Goal: Information Seeking & Learning: Learn about a topic

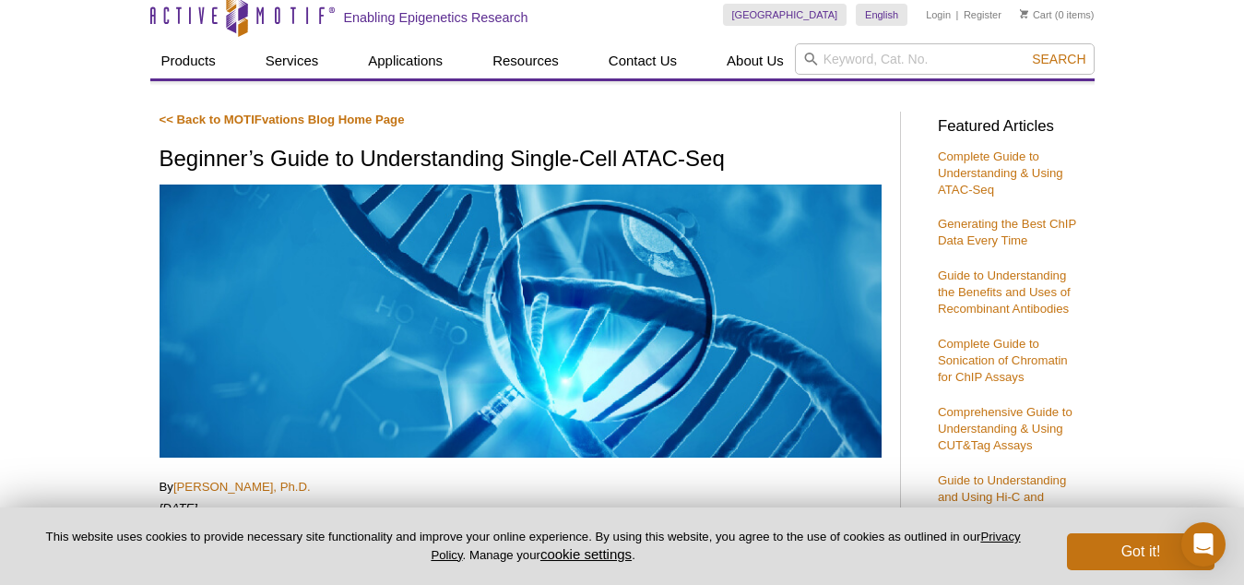
scroll to position [92, 0]
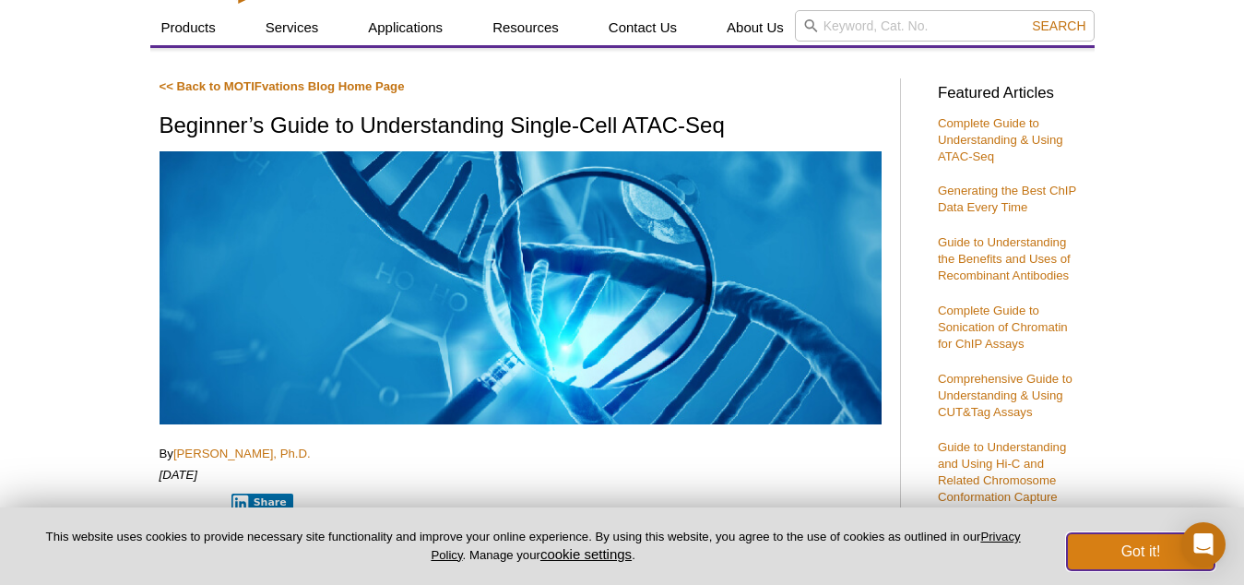
click at [1142, 550] on button "Got it!" at bounding box center [1141, 551] width 148 height 37
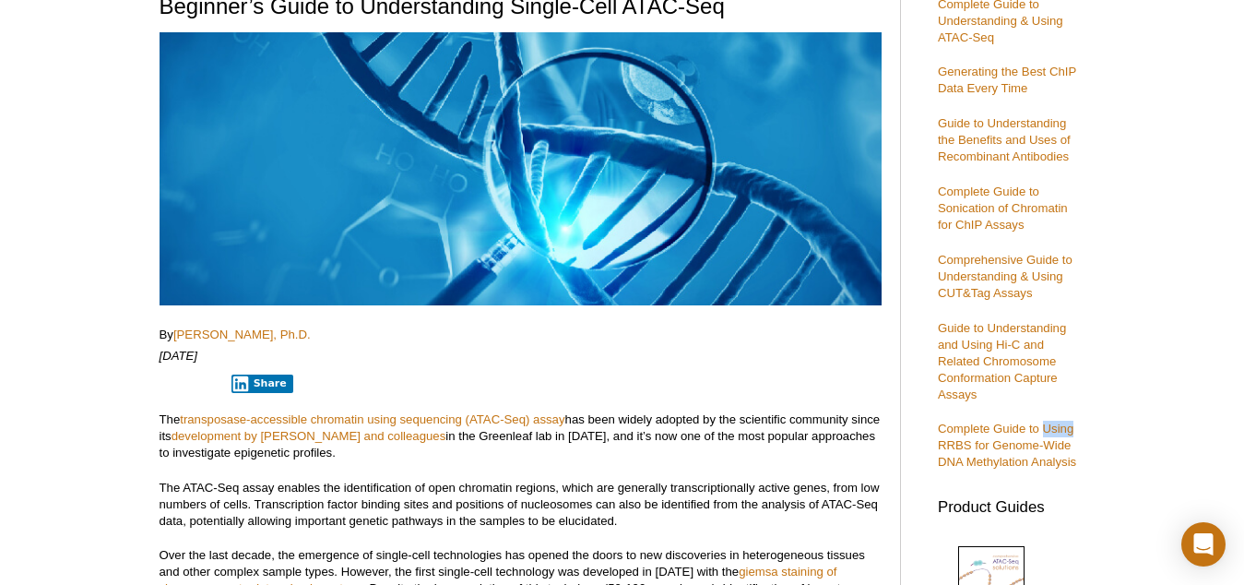
scroll to position [277, 0]
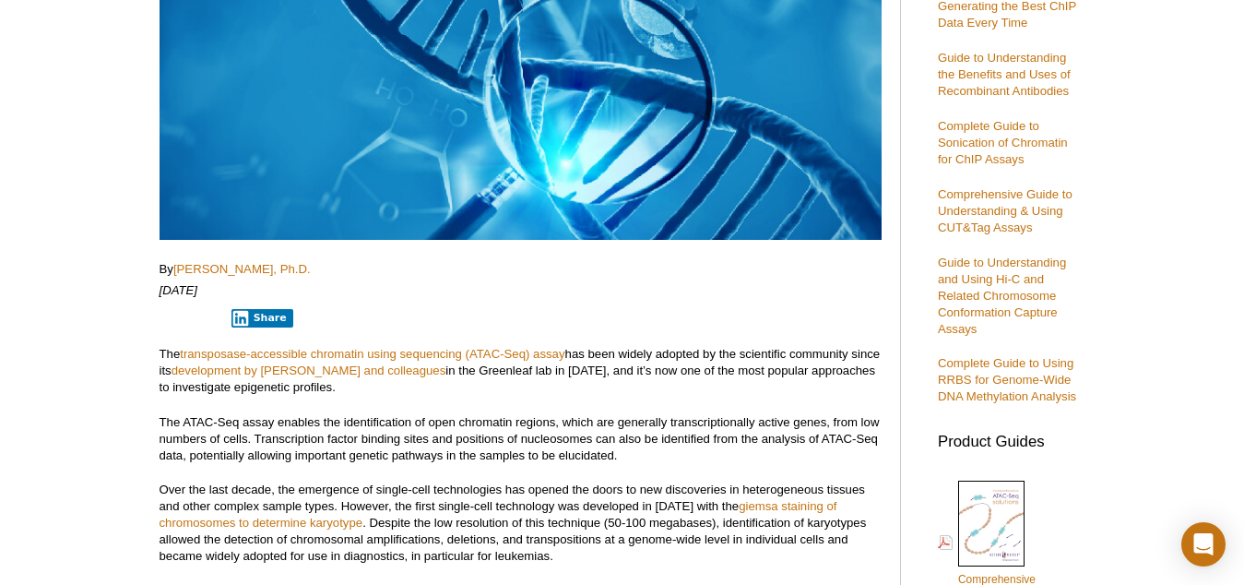
click at [776, 420] on p "The ATAC-Seq assay enables the identification of open chromatin regions, which …" at bounding box center [521, 439] width 722 height 50
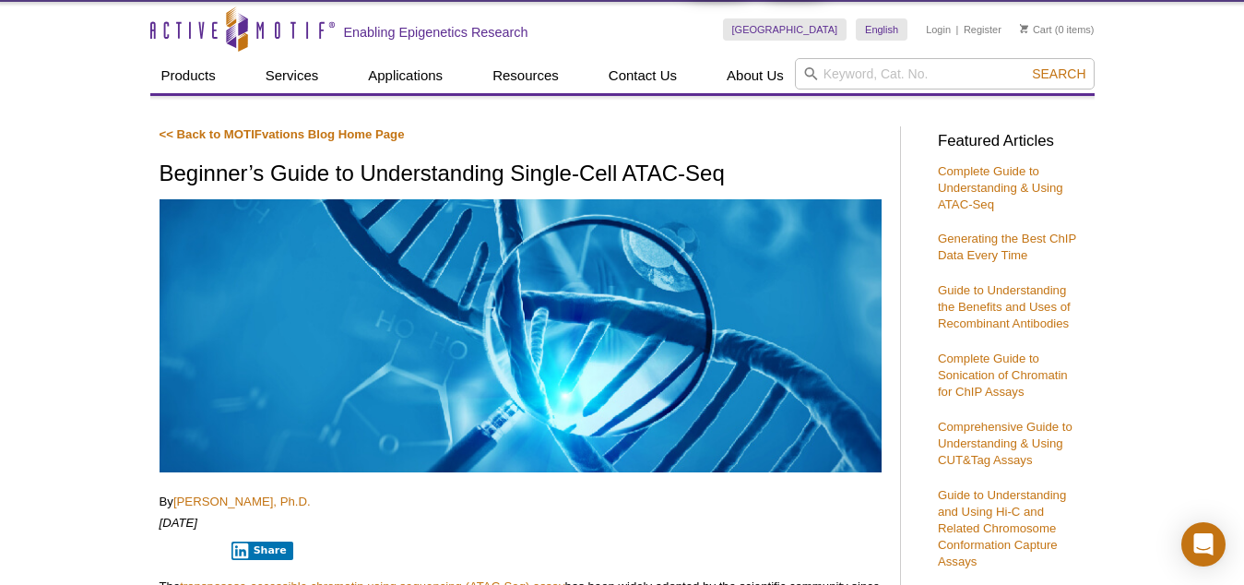
scroll to position [0, 0]
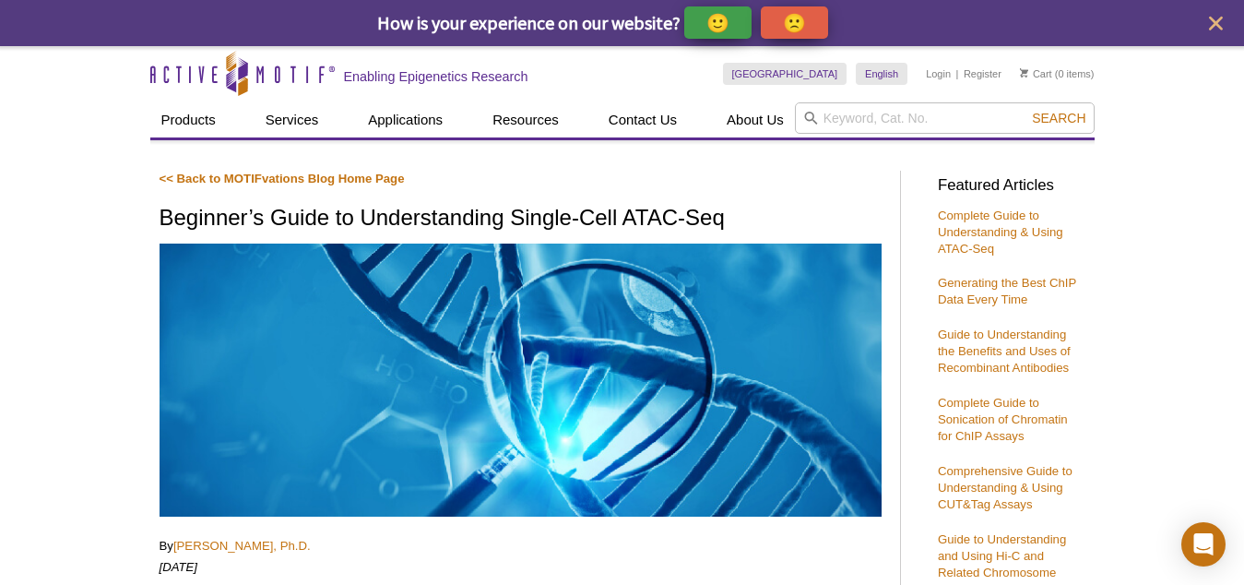
drag, startPoint x: 1183, startPoint y: 340, endPoint x: 430, endPoint y: 195, distance: 767.2
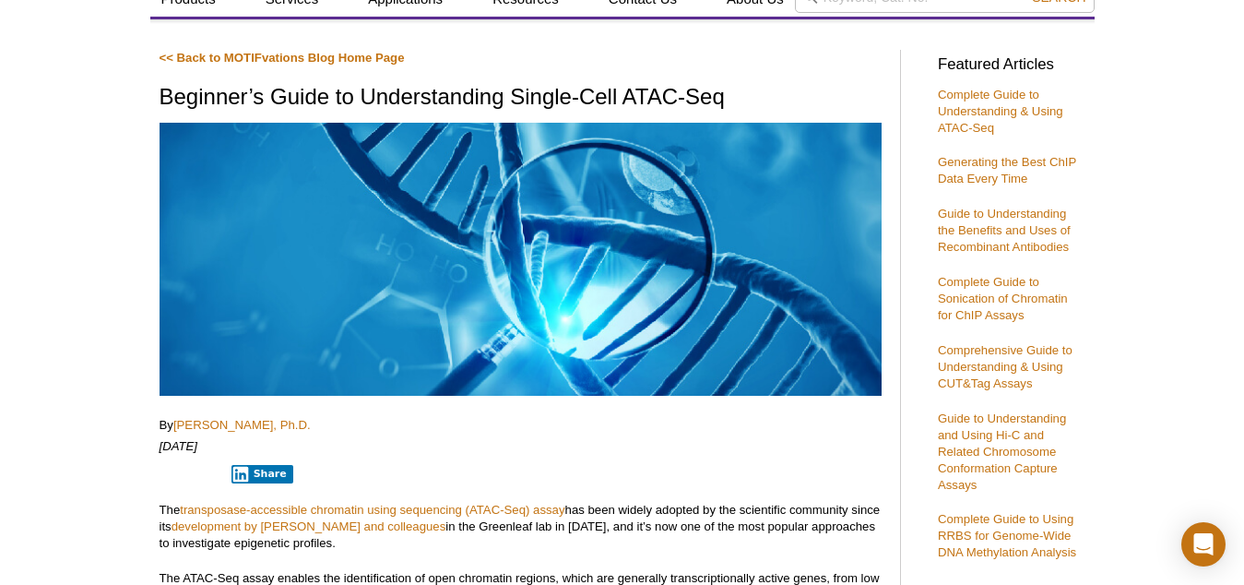
scroll to position [369, 0]
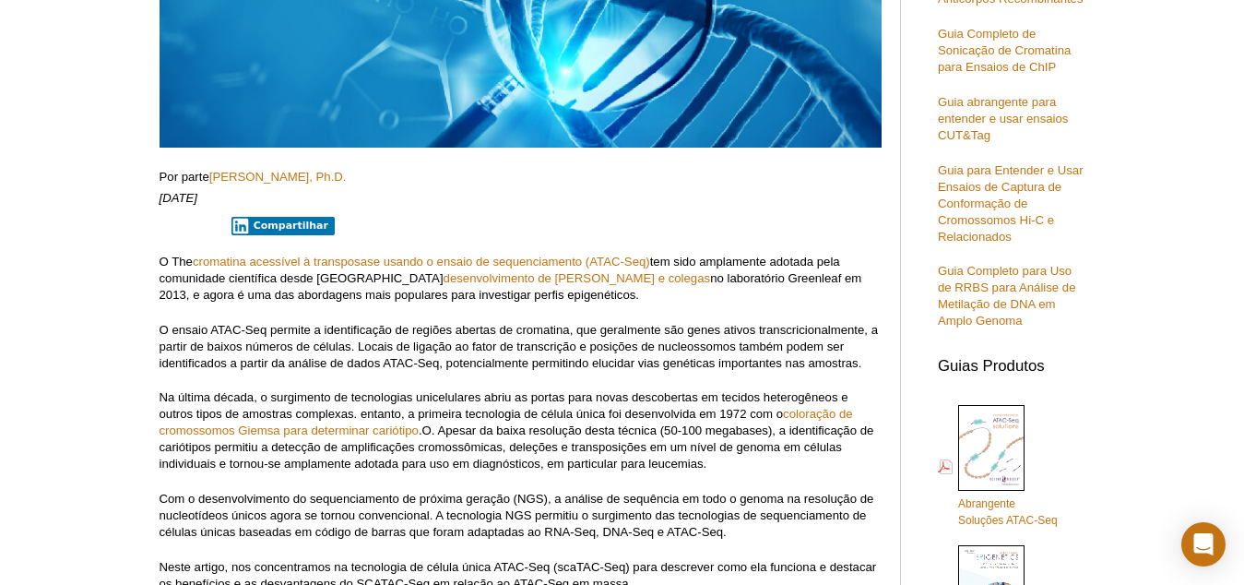
click at [693, 352] on p "O ensaio ATAC-Seq permite a identificação de regiões abertas de cromatina, que …" at bounding box center [521, 347] width 722 height 50
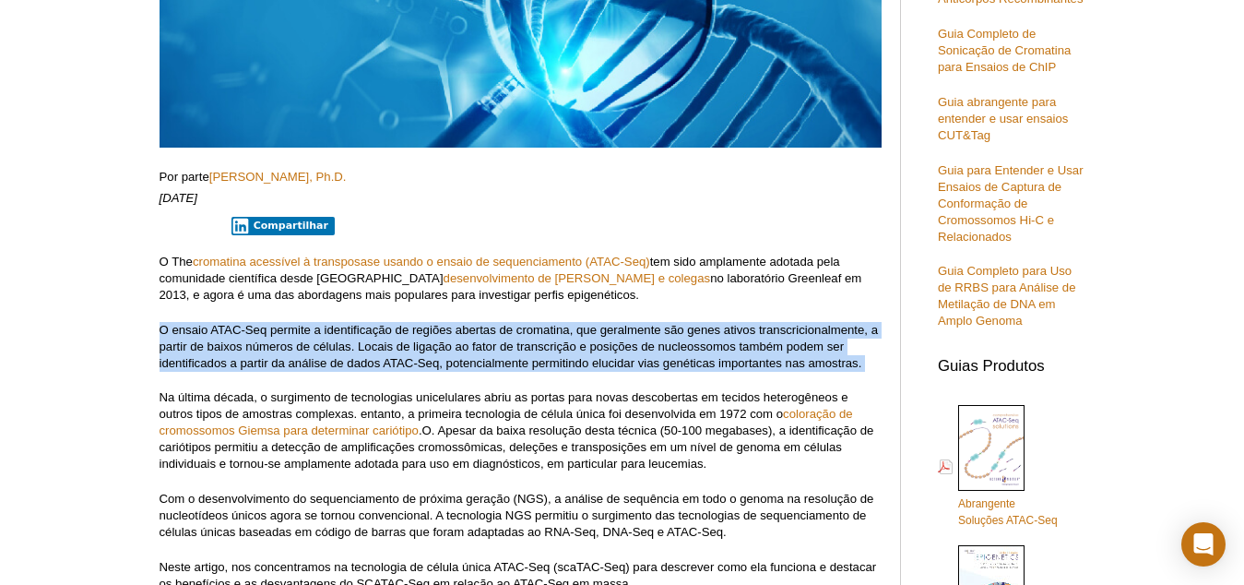
click at [693, 352] on p "O ensaio ATAC-Seq permite a identificação de regiões abertas de cromatina, que …" at bounding box center [521, 347] width 722 height 50
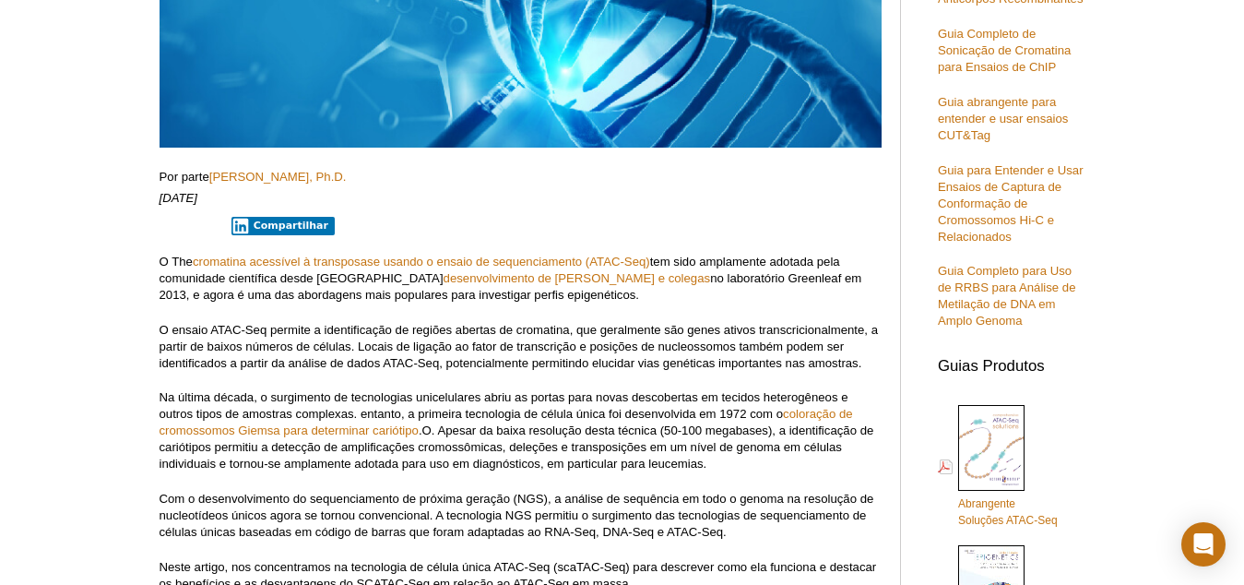
drag, startPoint x: 1176, startPoint y: 227, endPoint x: 1159, endPoint y: 176, distance: 53.7
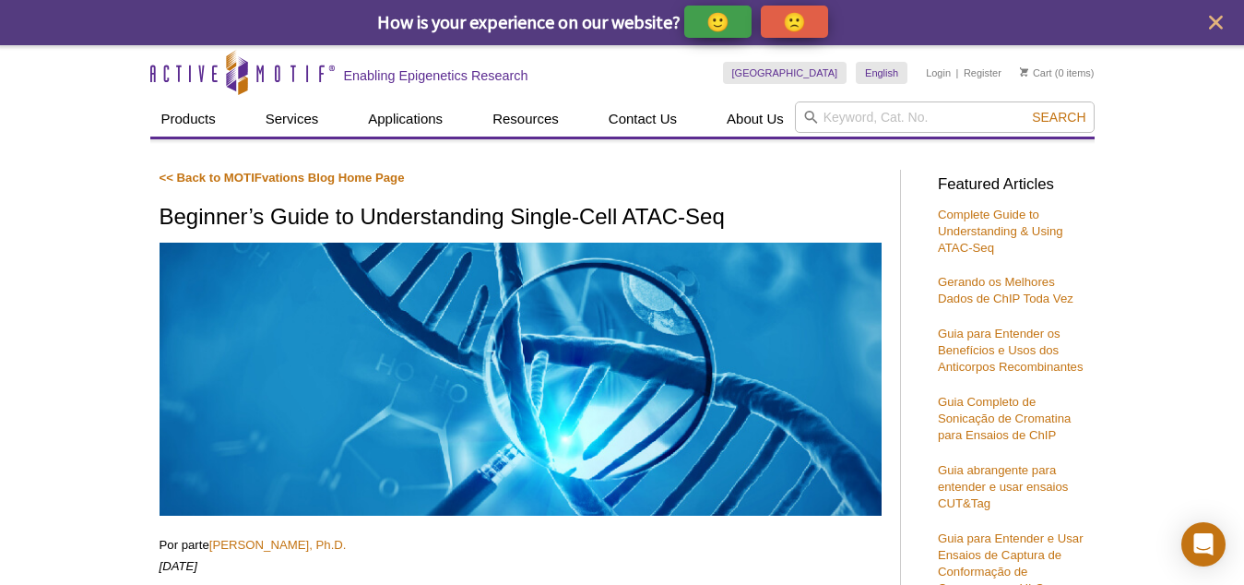
scroll to position [0, 0]
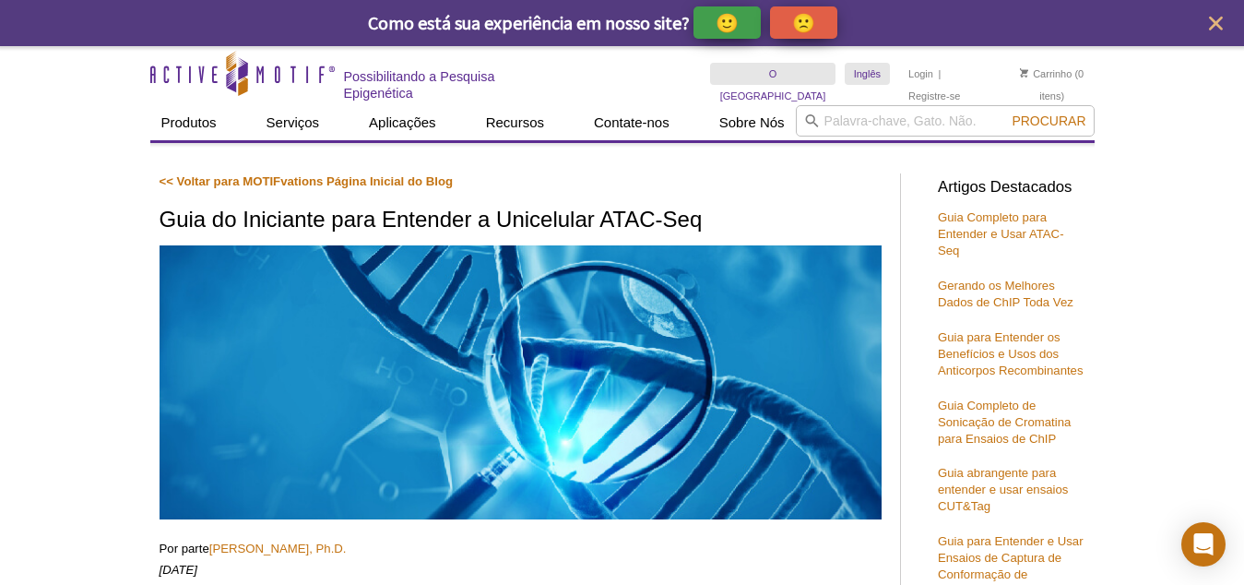
click at [378, 208] on h1 "Guia do Iniciante para Entender a Unicelular ATAC-Seq" at bounding box center [521, 220] width 722 height 27
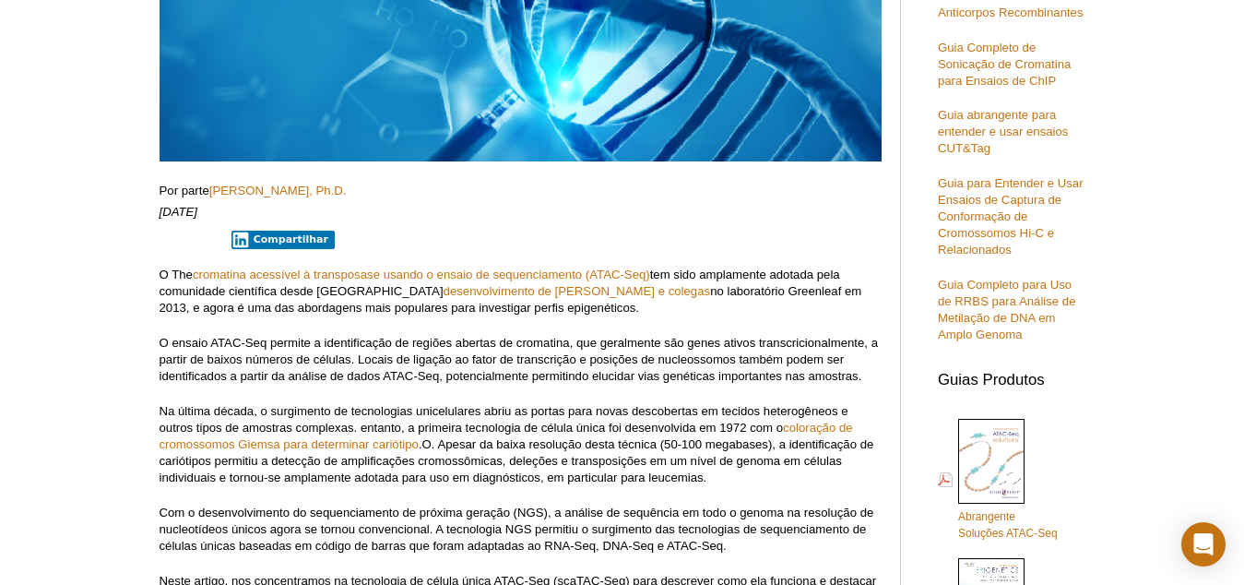
scroll to position [461, 0]
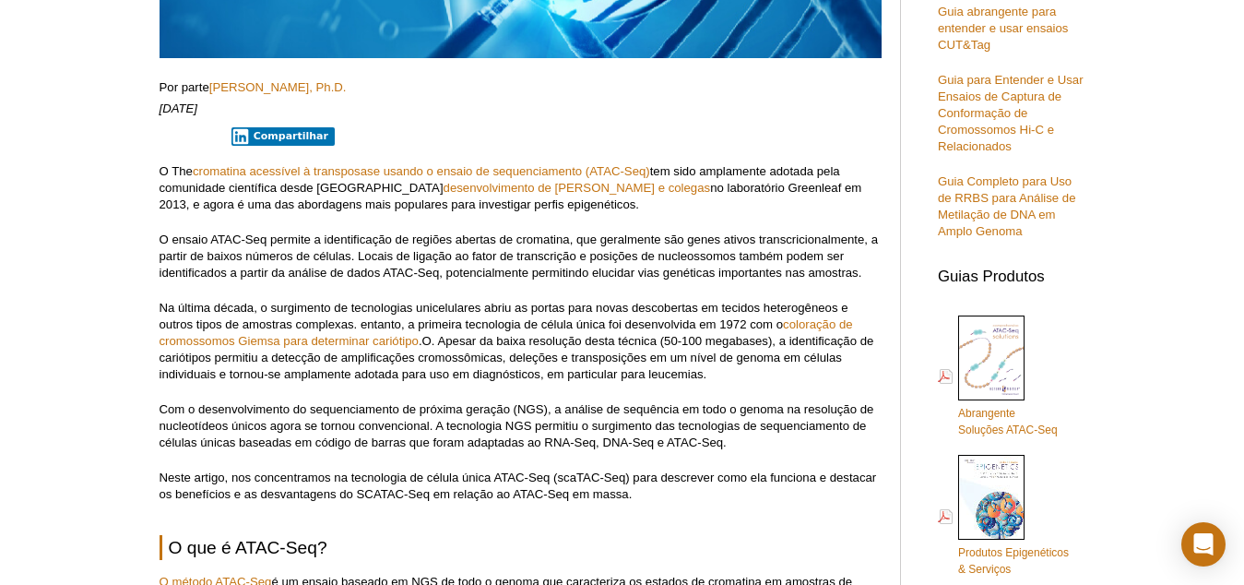
click at [833, 448] on p "Com o desenvolvimento do sequenciamento de próxima geração (NGS), a análise de …" at bounding box center [521, 426] width 722 height 50
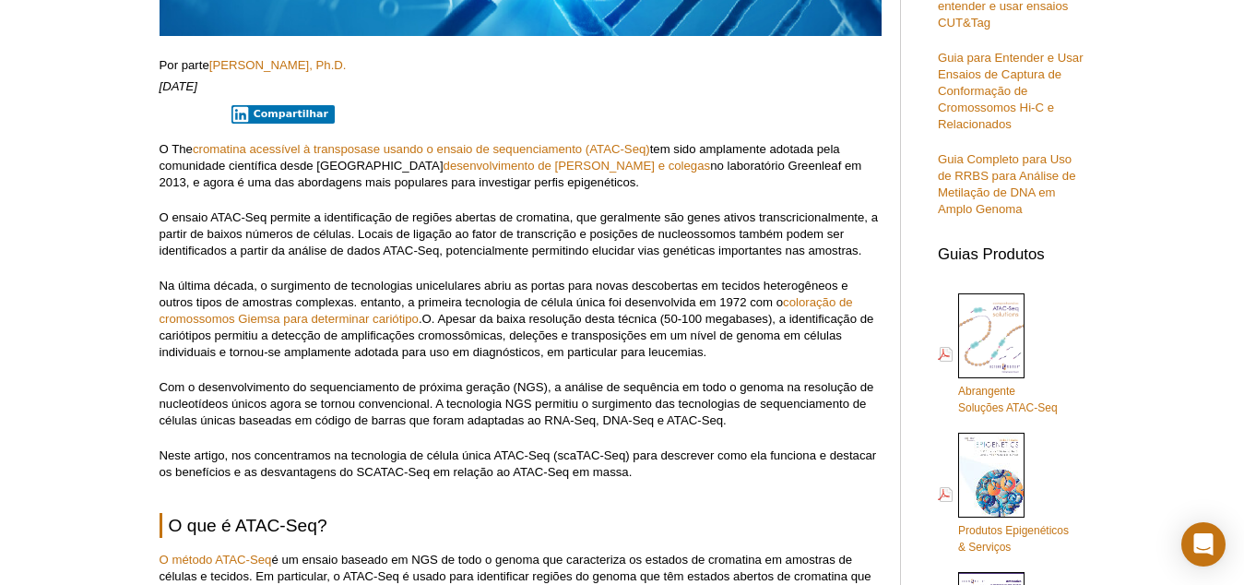
scroll to position [484, 0]
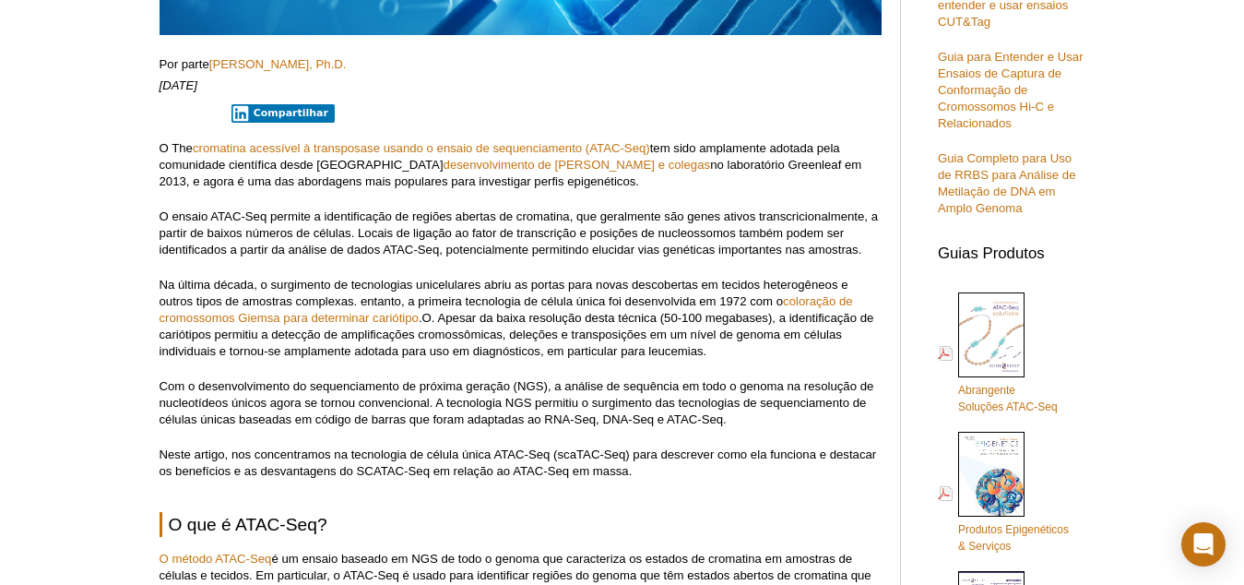
click at [742, 351] on p "Na última década, o surgimento de tecnologias unicelulares abriu as portas para…" at bounding box center [521, 318] width 722 height 83
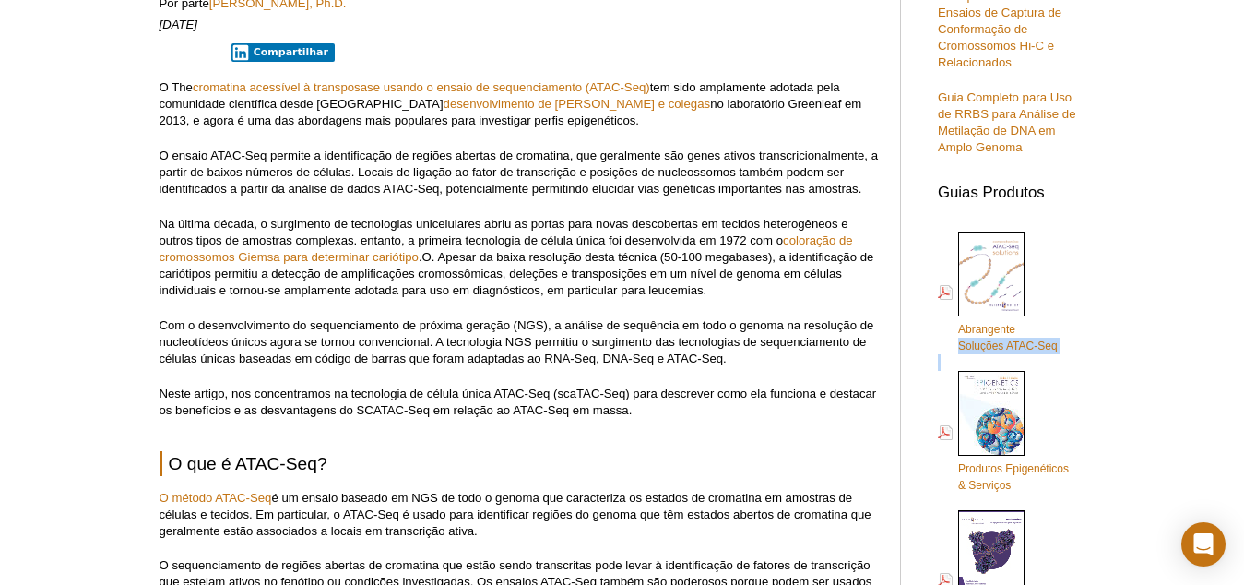
scroll to position [576, 0]
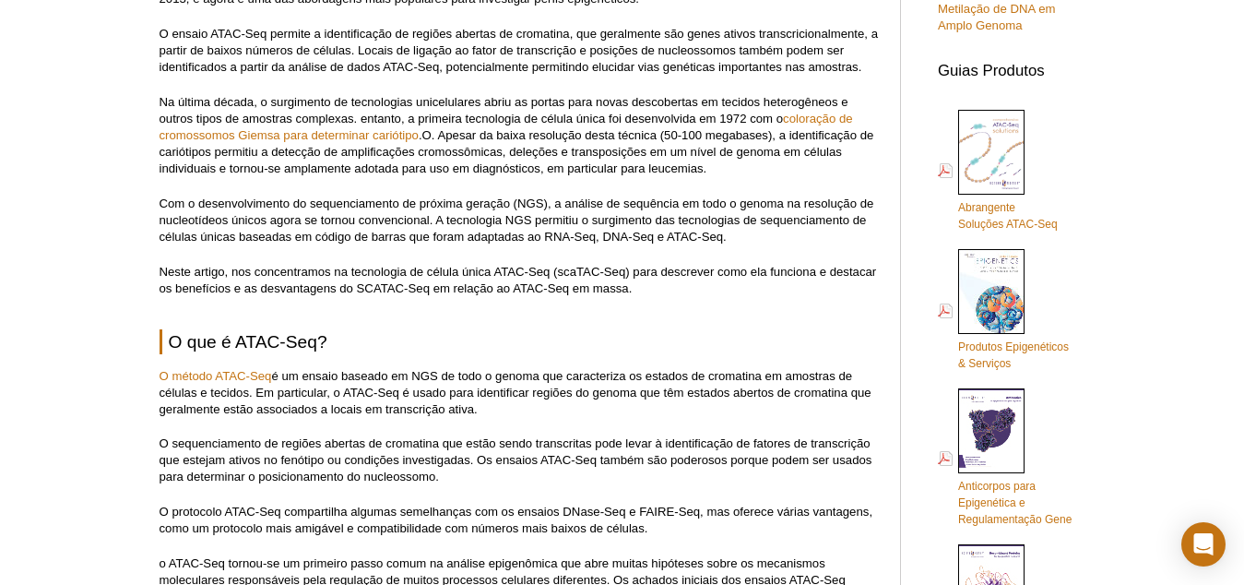
scroll to position [668, 0]
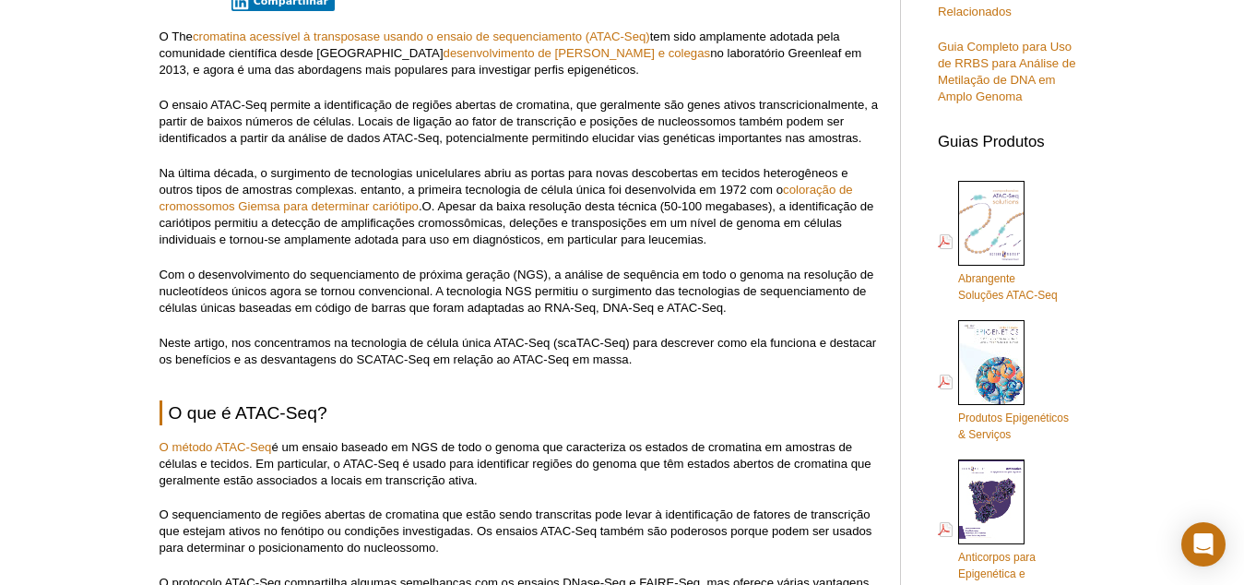
scroll to position [576, 0]
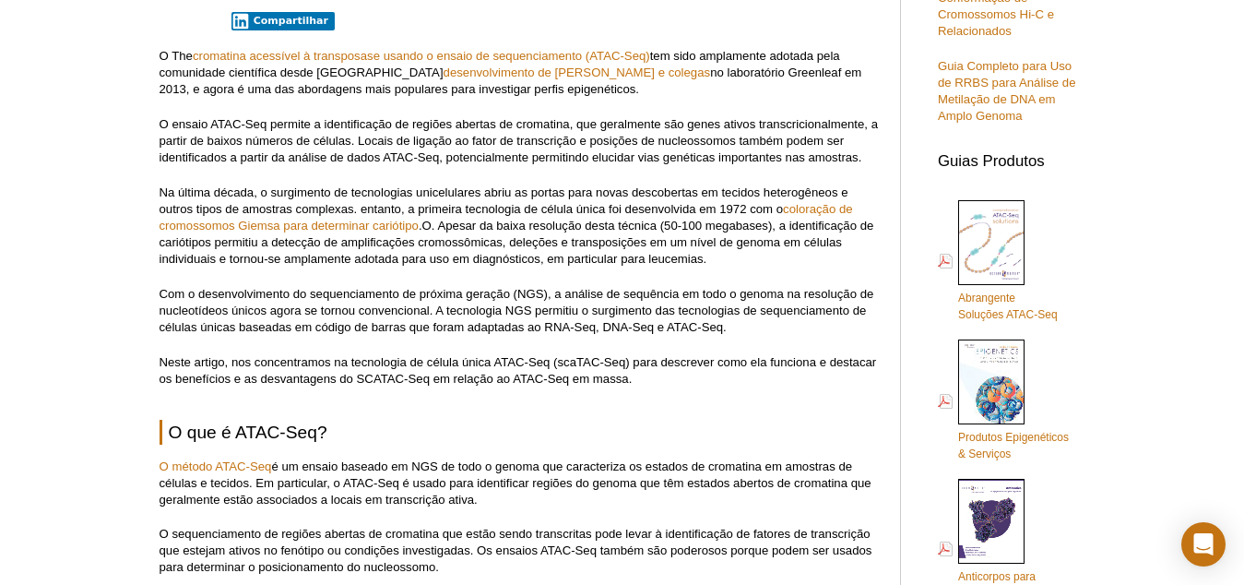
click at [395, 328] on p "Com o desenvolvimento do sequenciamento de próxima geração (NGS), a análise de …" at bounding box center [521, 311] width 722 height 50
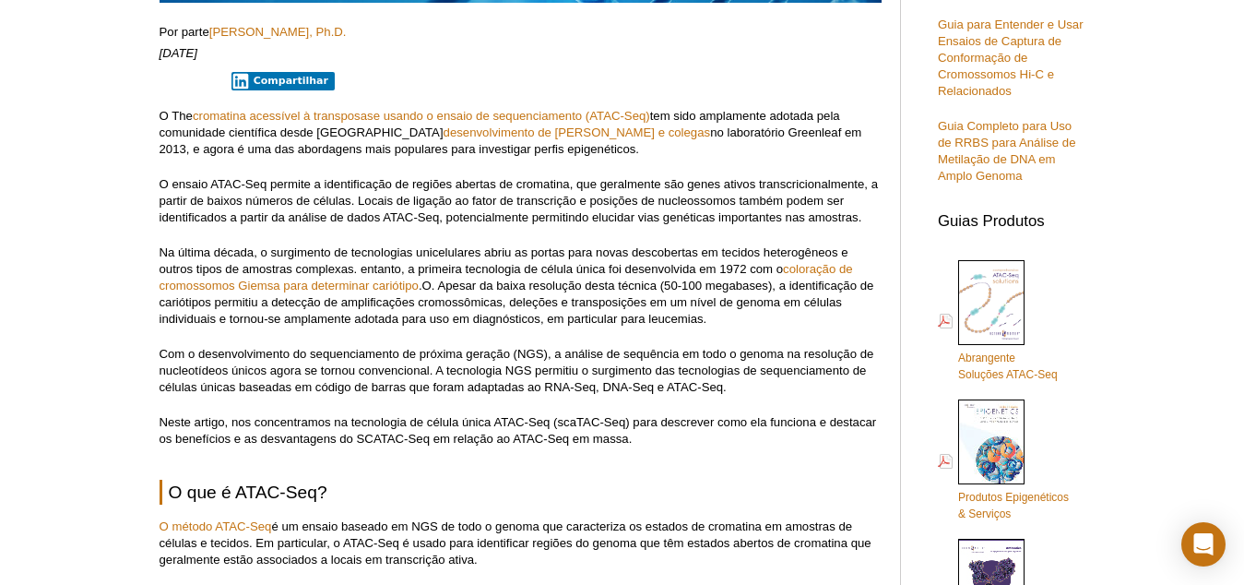
scroll to position [484, 0]
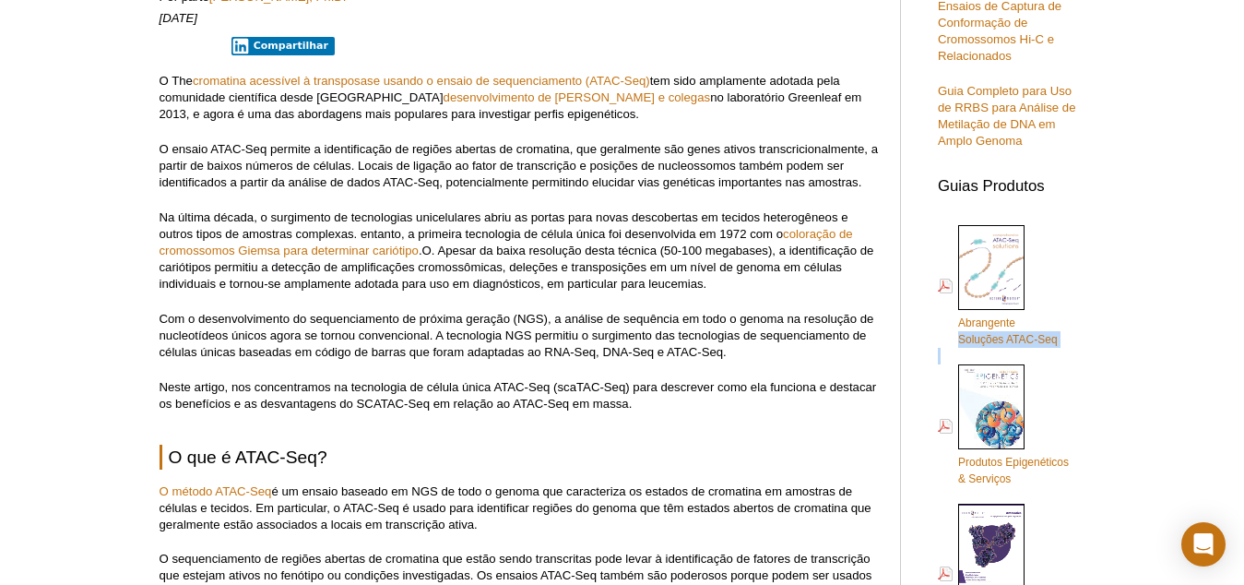
scroll to position [553, 0]
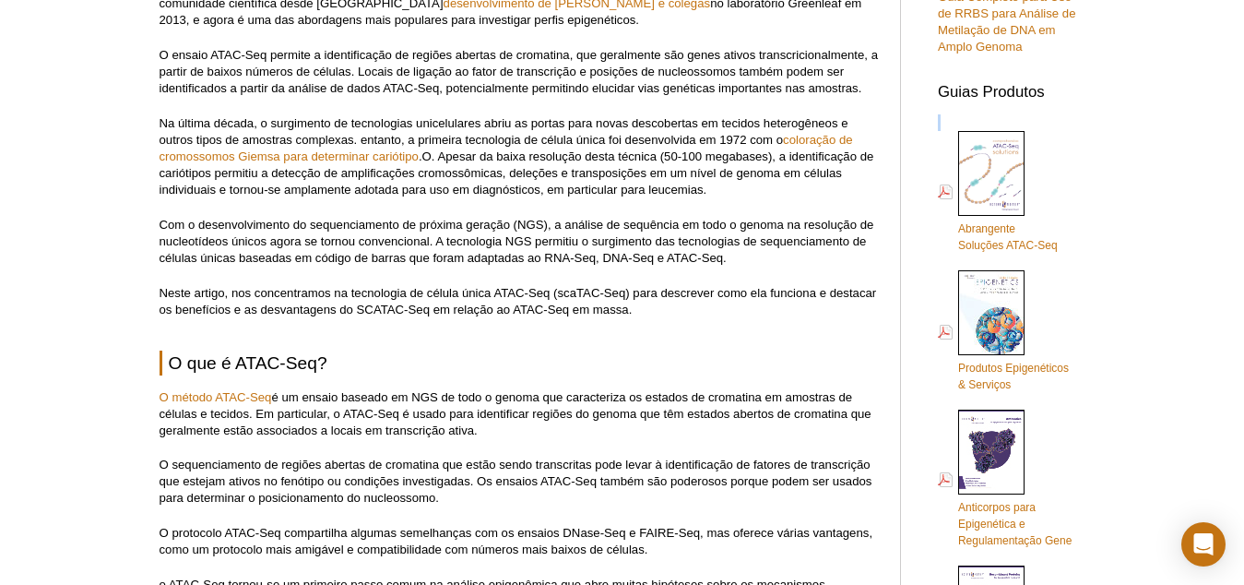
scroll to position [461, 0]
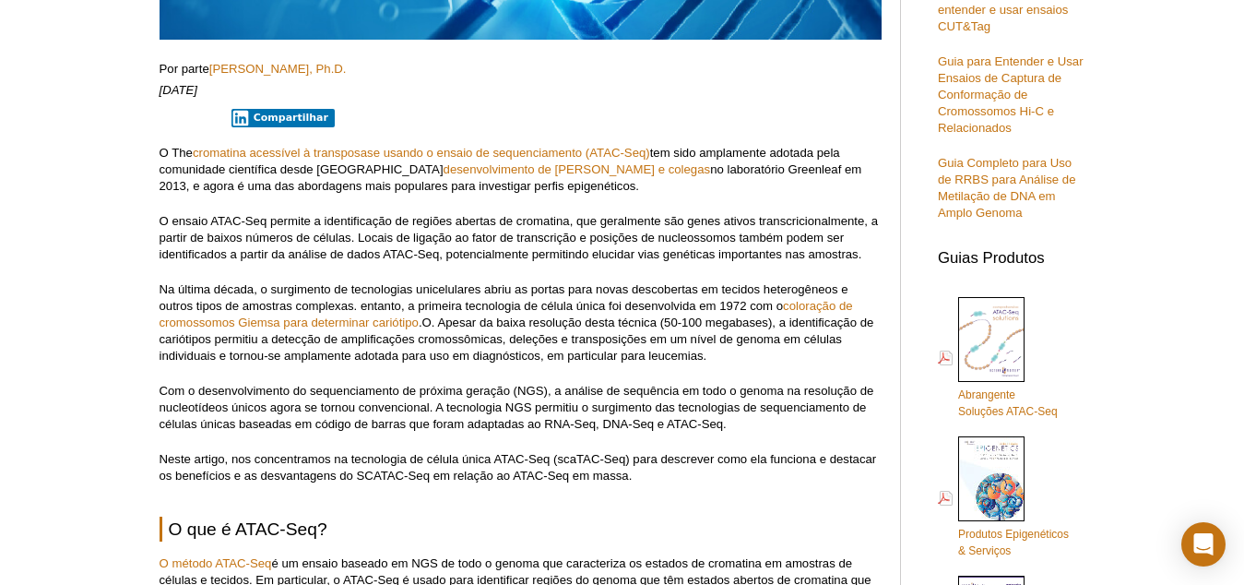
click at [740, 457] on p "Neste artigo, nos concentramos na tecnologia de célula única ATAC-Seq (scaTAC-S…" at bounding box center [521, 467] width 722 height 33
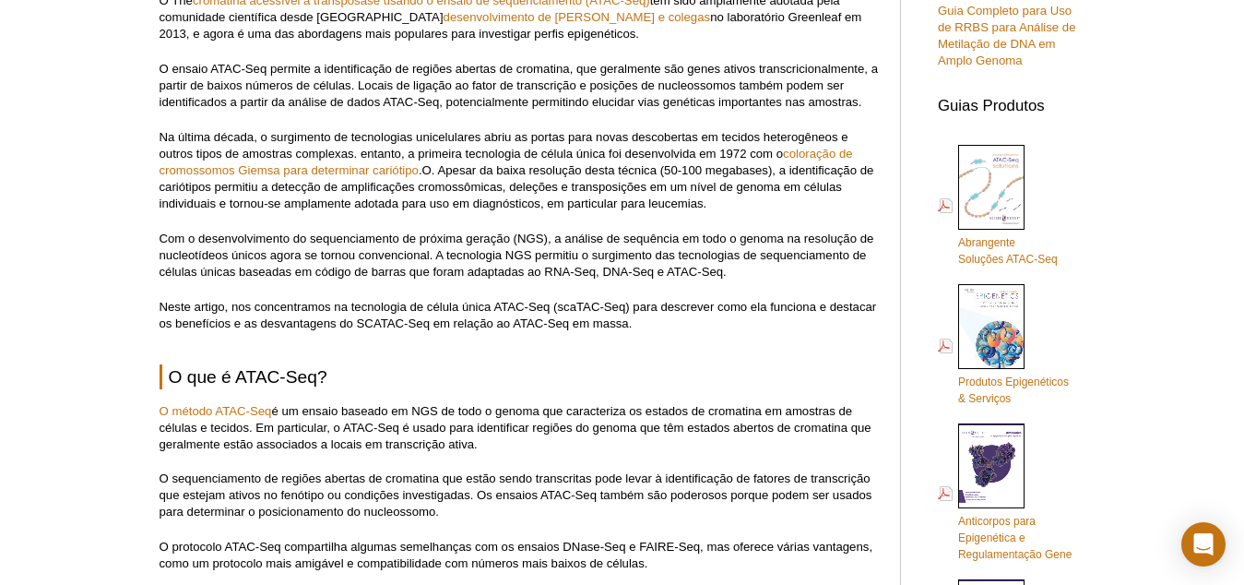
scroll to position [664, 0]
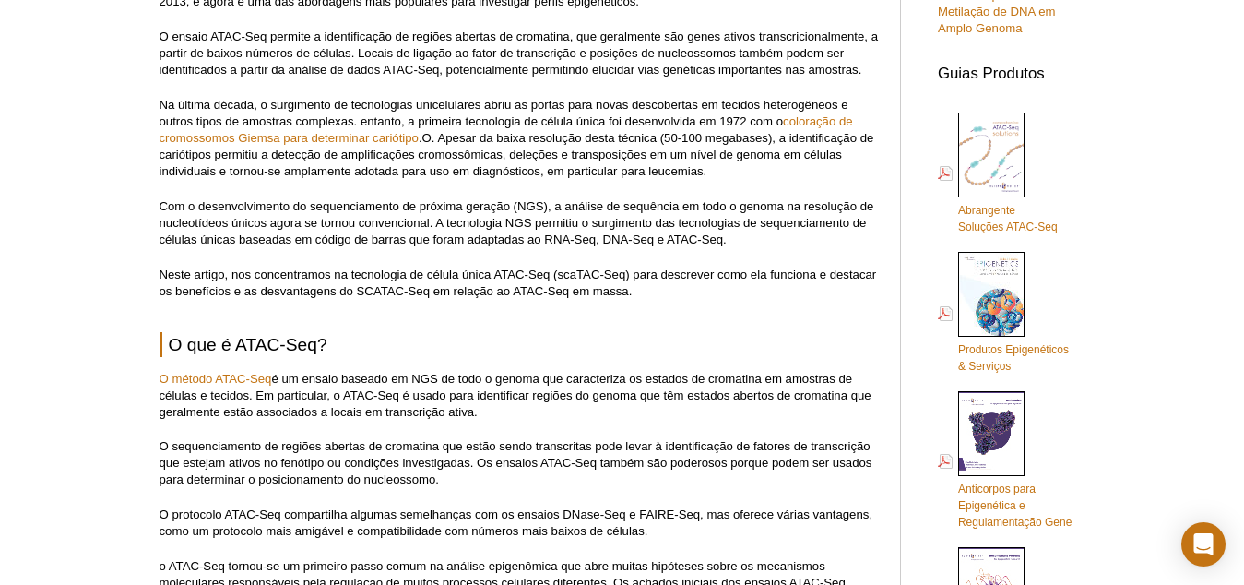
click at [502, 333] on h2 "O que é ATAC-Seq?" at bounding box center [521, 344] width 722 height 25
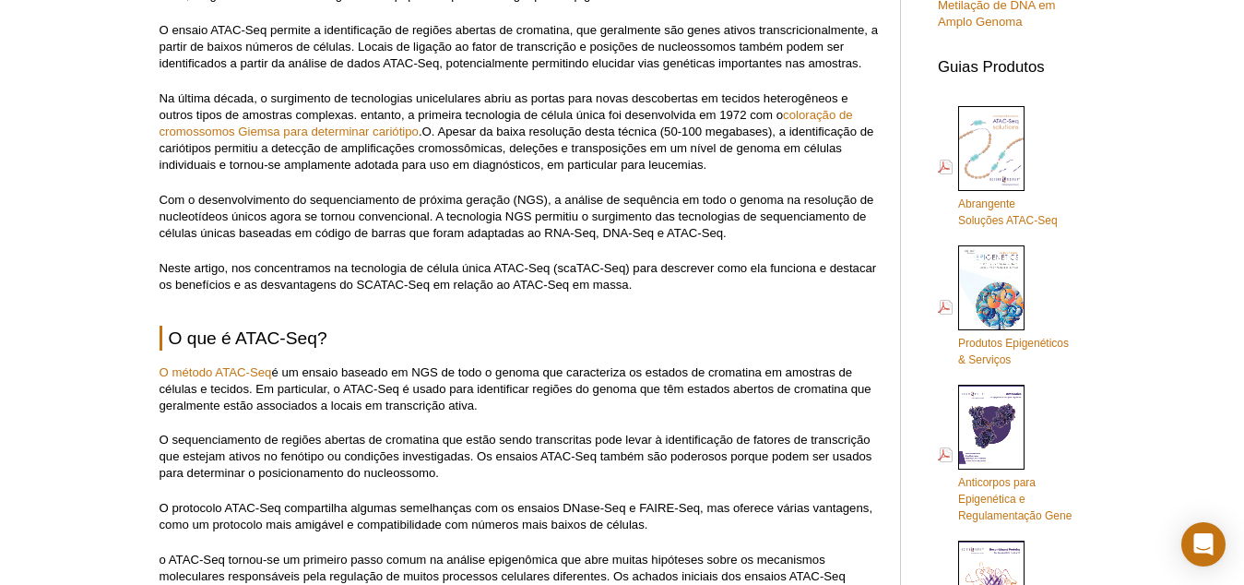
scroll to position [675, 0]
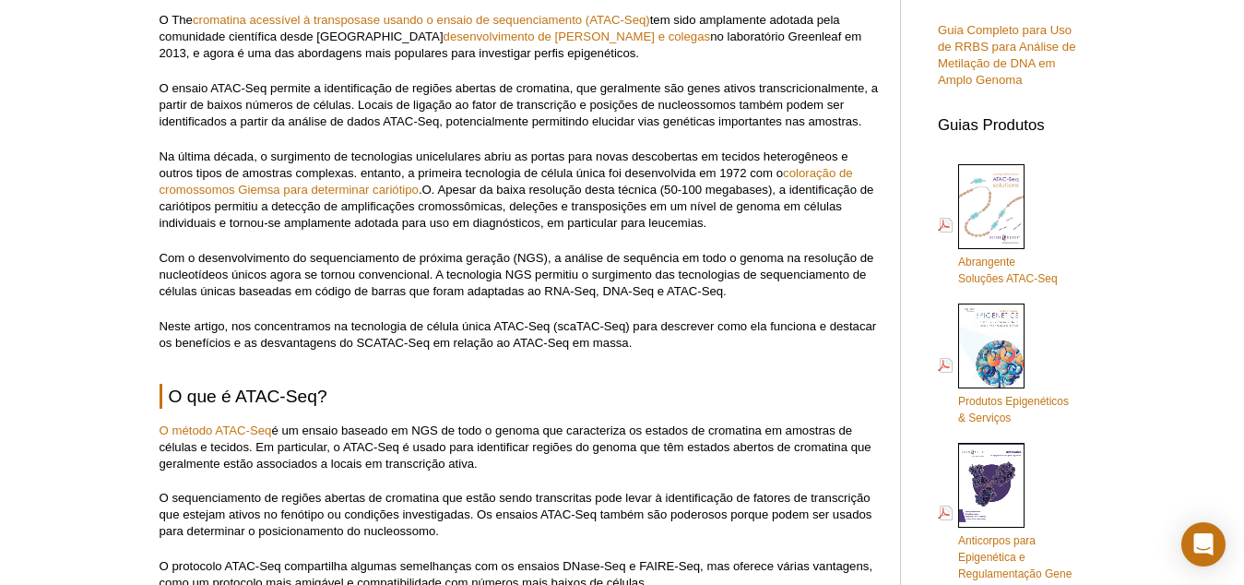
scroll to position [583, 0]
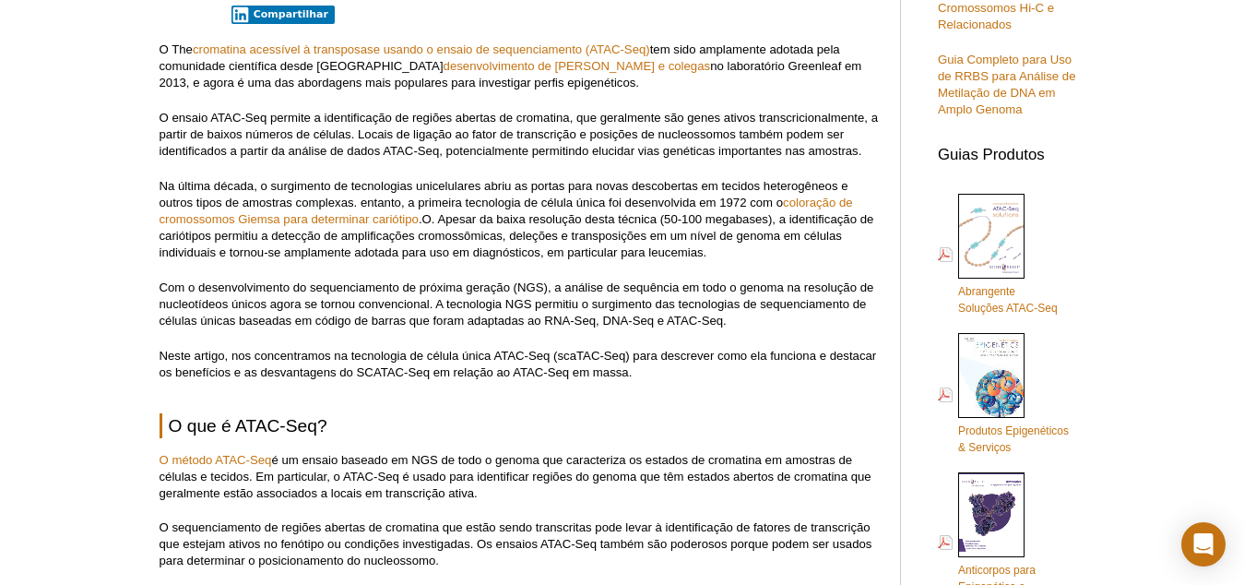
click at [831, 373] on p "Neste artigo, nos concentramos na tecnologia de célula única ATAC-Seq (scaTAC-S…" at bounding box center [521, 364] width 722 height 33
click at [831, 372] on p "Neste artigo, nos concentramos na tecnologia de célula única ATAC-Seq (scaTAC-S…" at bounding box center [521, 364] width 722 height 33
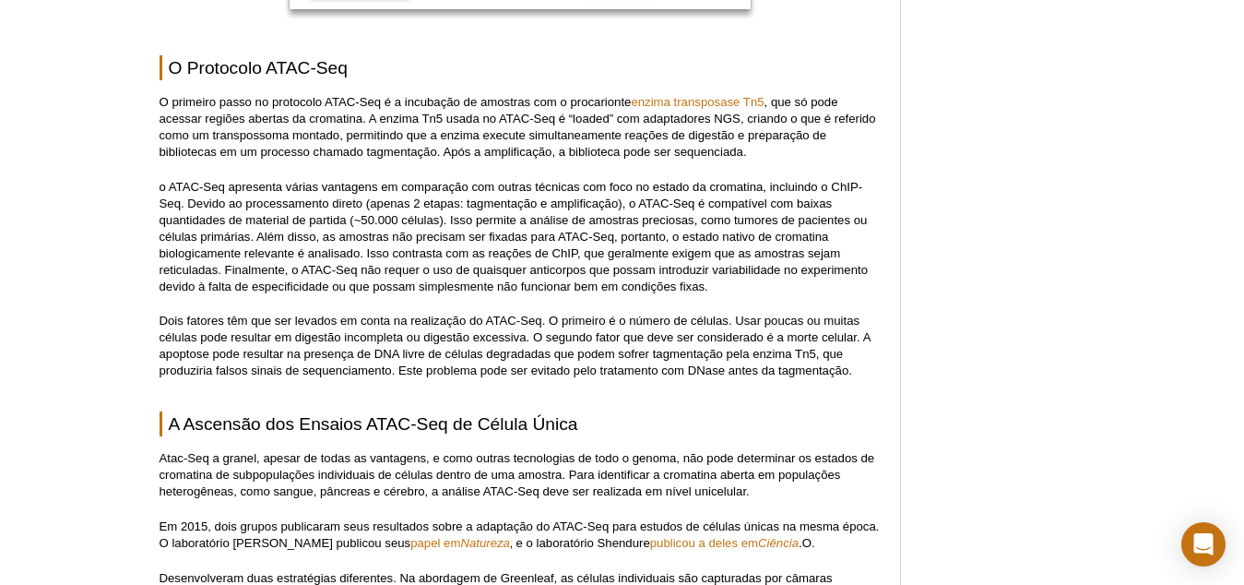
scroll to position [1505, 0]
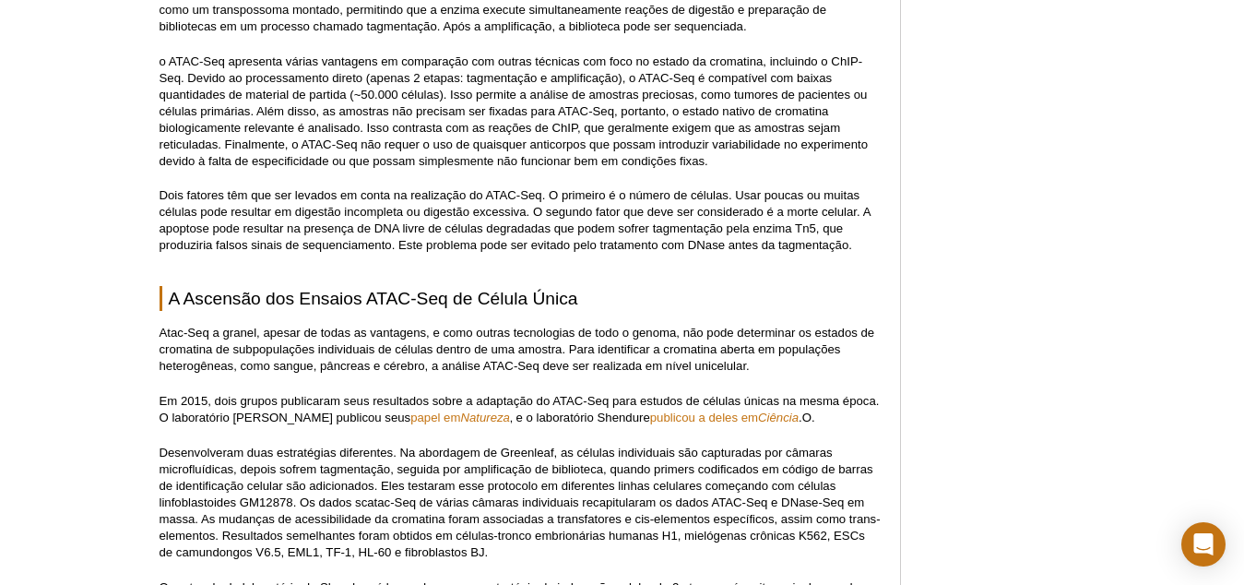
scroll to position [1689, 0]
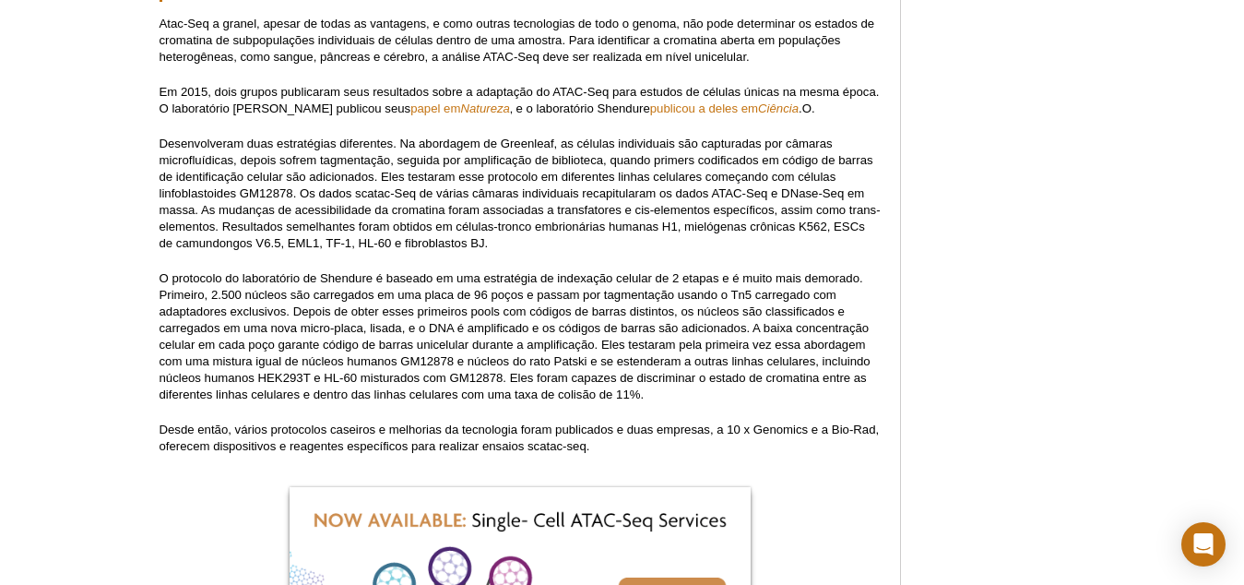
scroll to position [1874, 0]
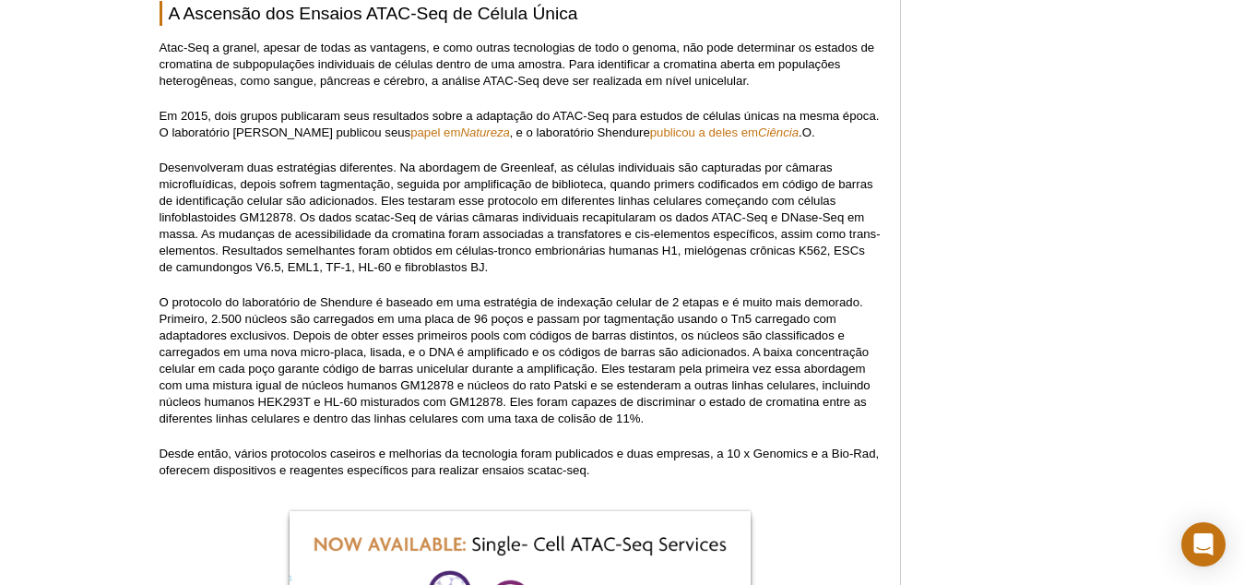
scroll to position [1879, 0]
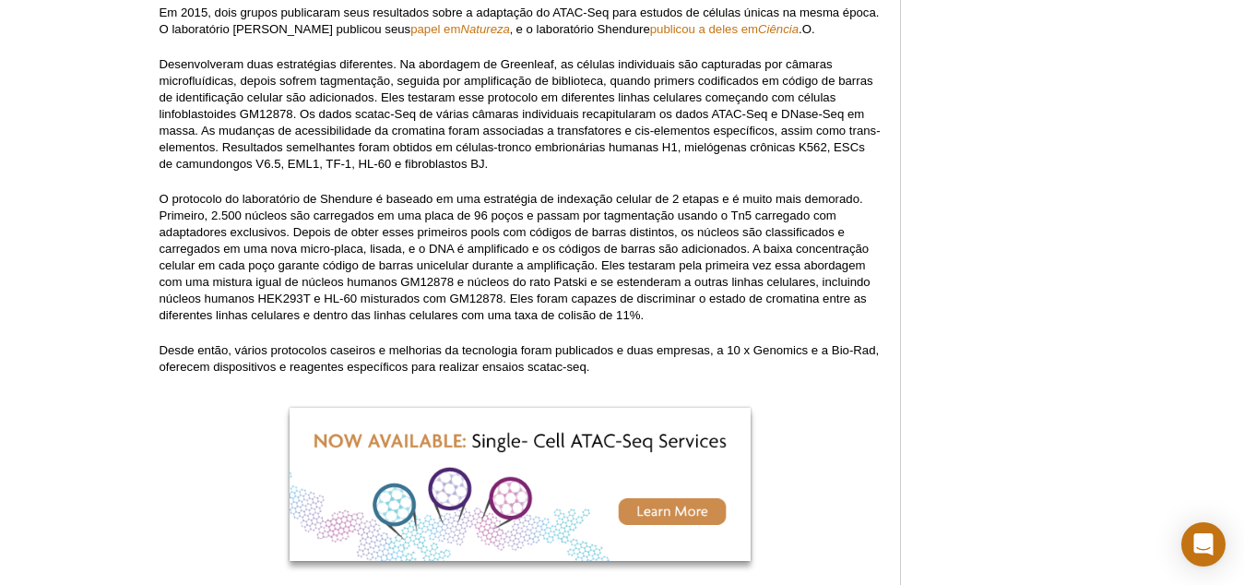
scroll to position [1976, 0]
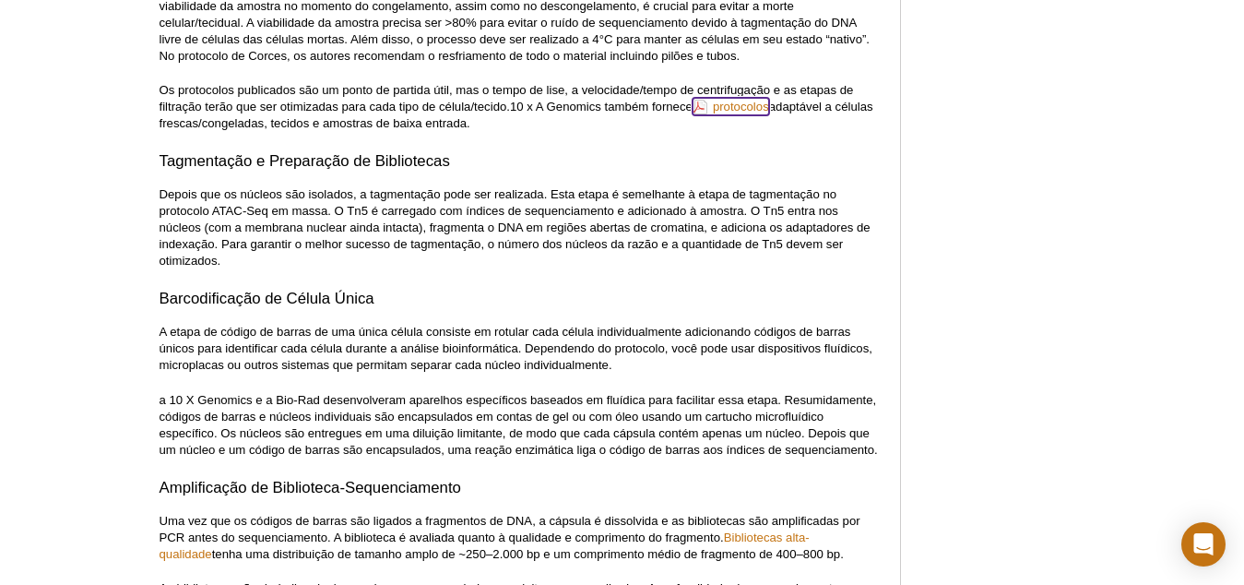
scroll to position [2884, 0]
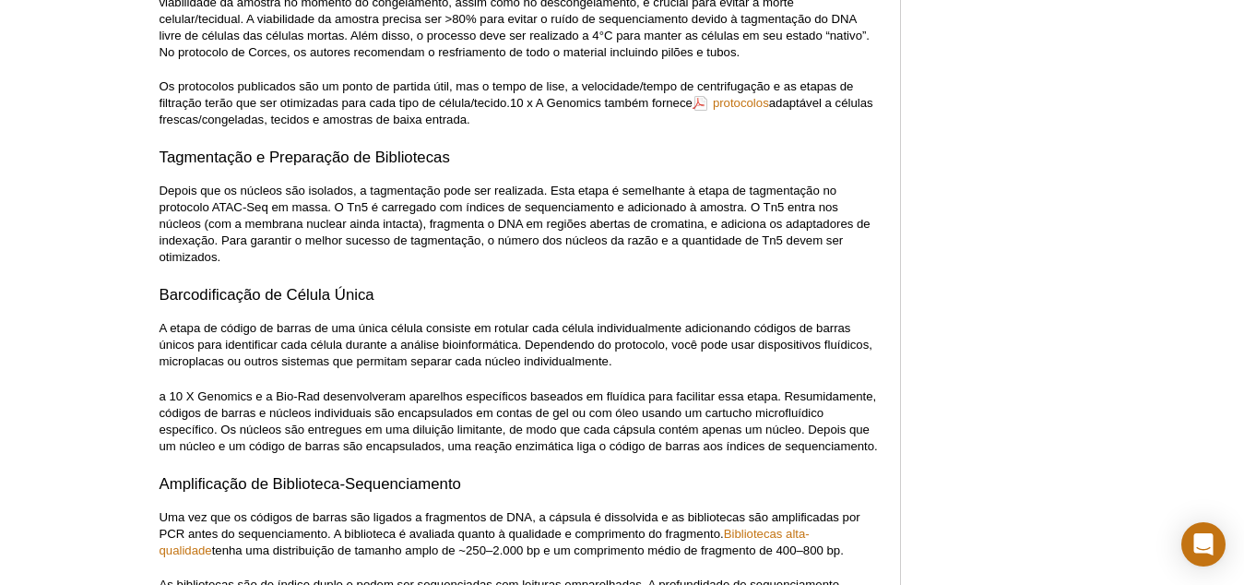
click at [724, 291] on h3 "Barcodificação de Célula Única" at bounding box center [521, 295] width 722 height 22
click at [624, 301] on h3 "Barcodificação de Célula Única" at bounding box center [521, 295] width 722 height 22
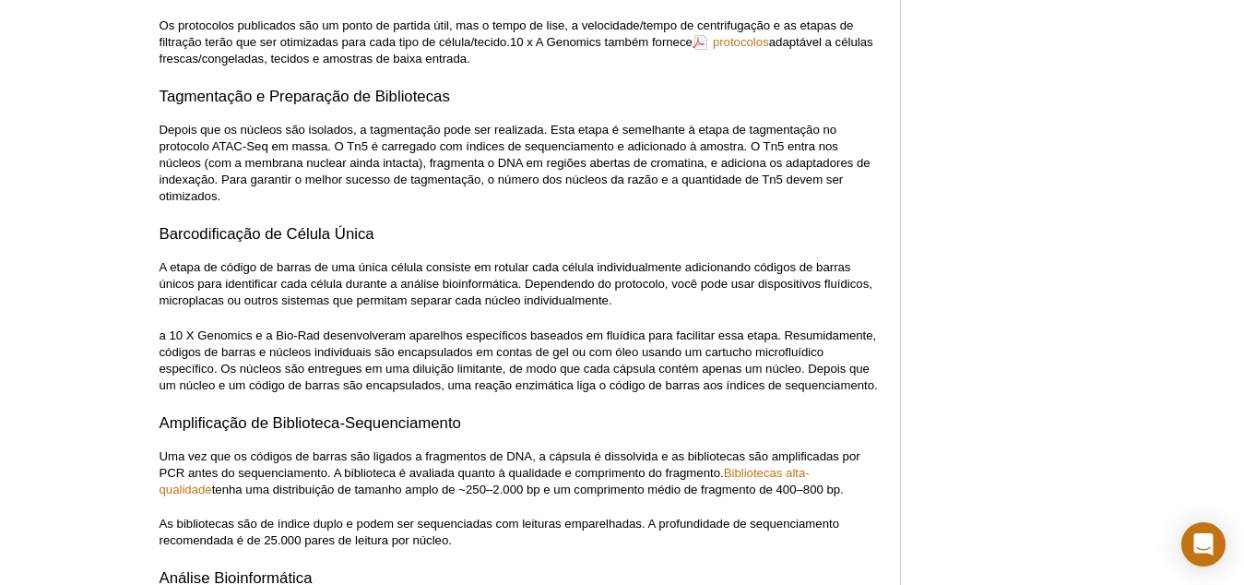
scroll to position [2976, 0]
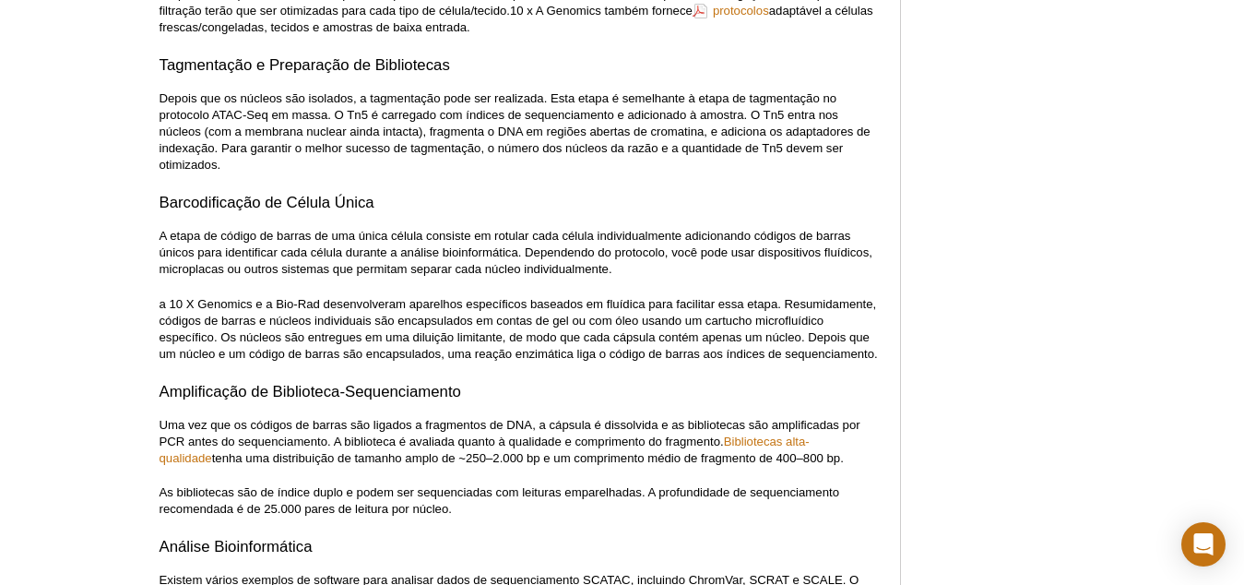
click at [1112, 358] on div "Logo Motif Ativo Possibilitando a Pesquisa Epigenética 0 Procurar Pular para o …" at bounding box center [622, 265] width 1244 height 6391
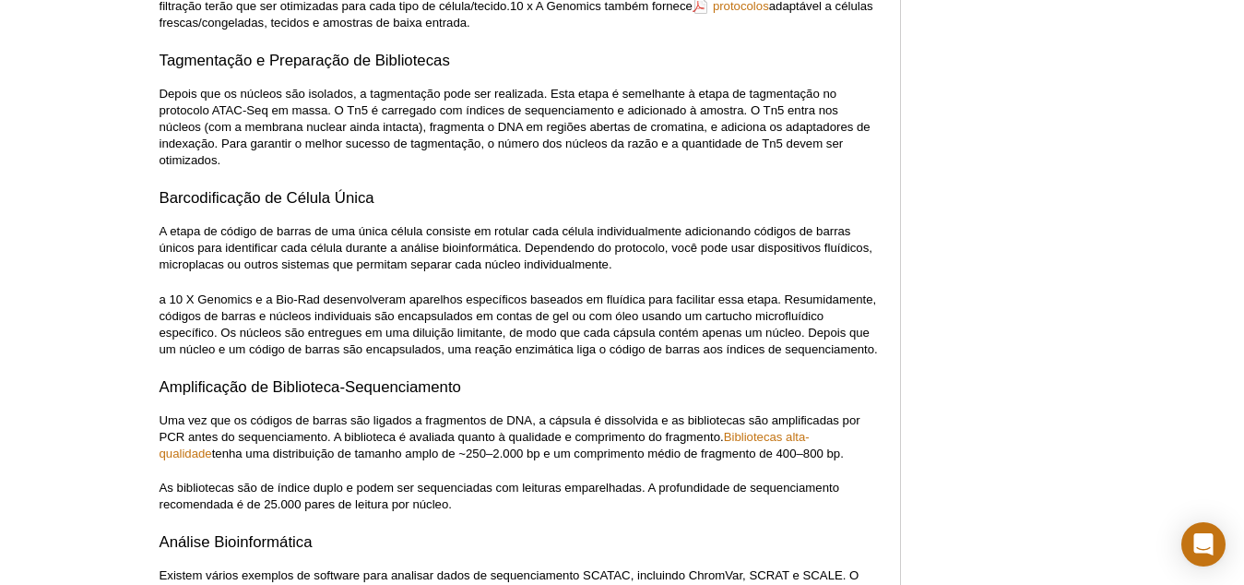
scroll to position [2990, 0]
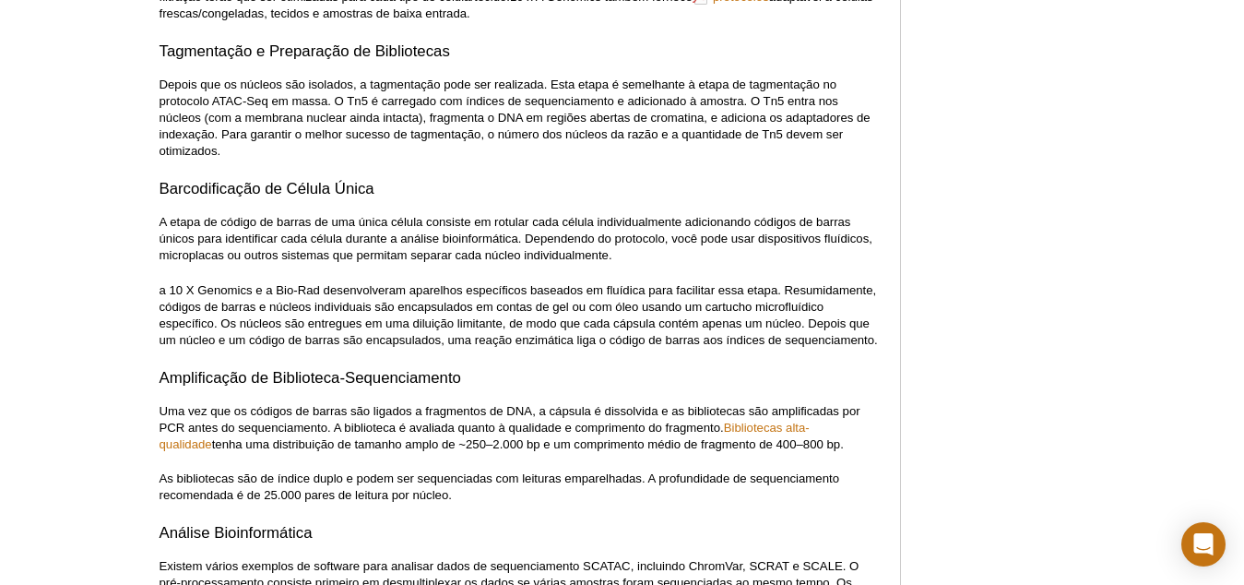
click at [1118, 294] on div "Logo Motif Ativo Possibilitando a Pesquisa Epigenética 0 Procurar Pular para o …" at bounding box center [622, 251] width 1244 height 6391
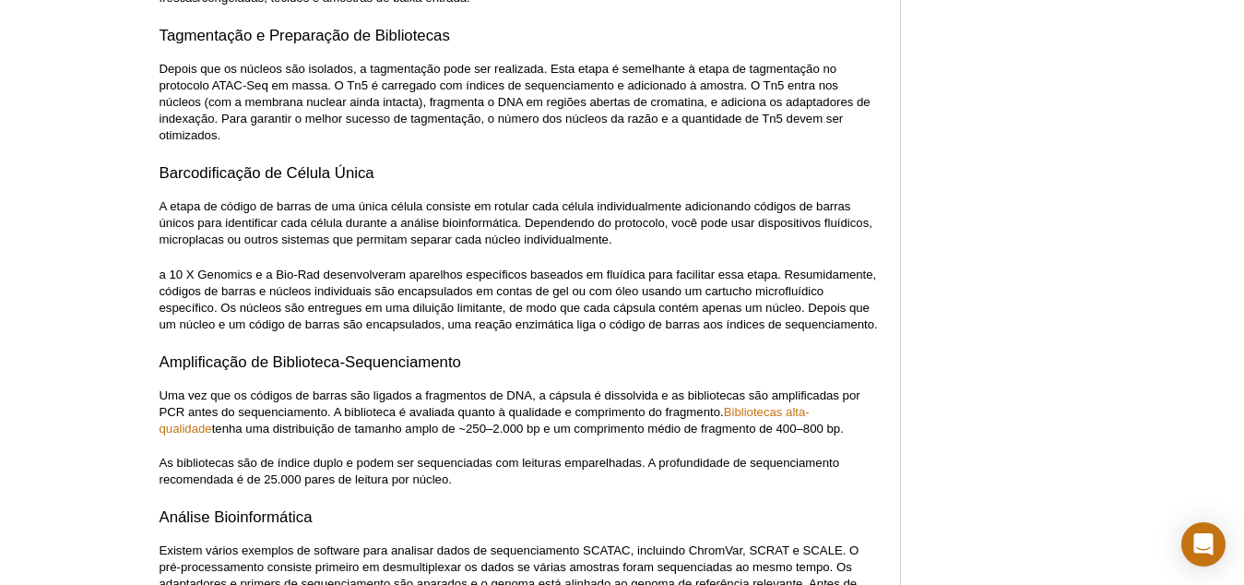
scroll to position [3008, 0]
click at [1129, 237] on div "Logo Motif Ativo Possibilitando a Pesquisa Epigenética 0 Procurar Pular para o …" at bounding box center [622, 234] width 1244 height 6391
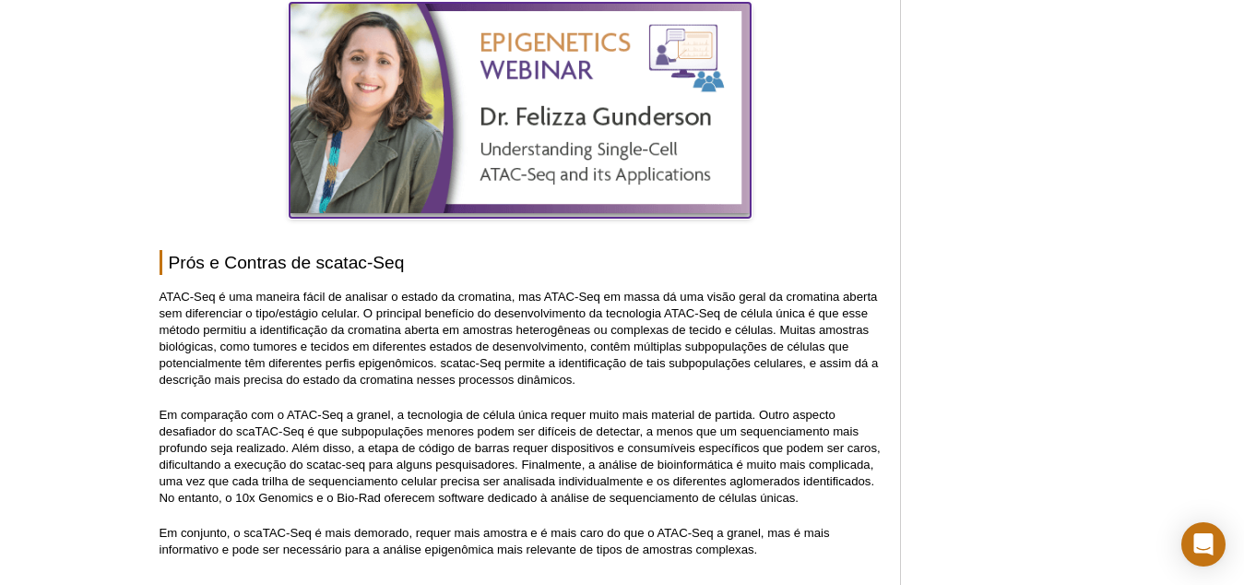
scroll to position [3865, 0]
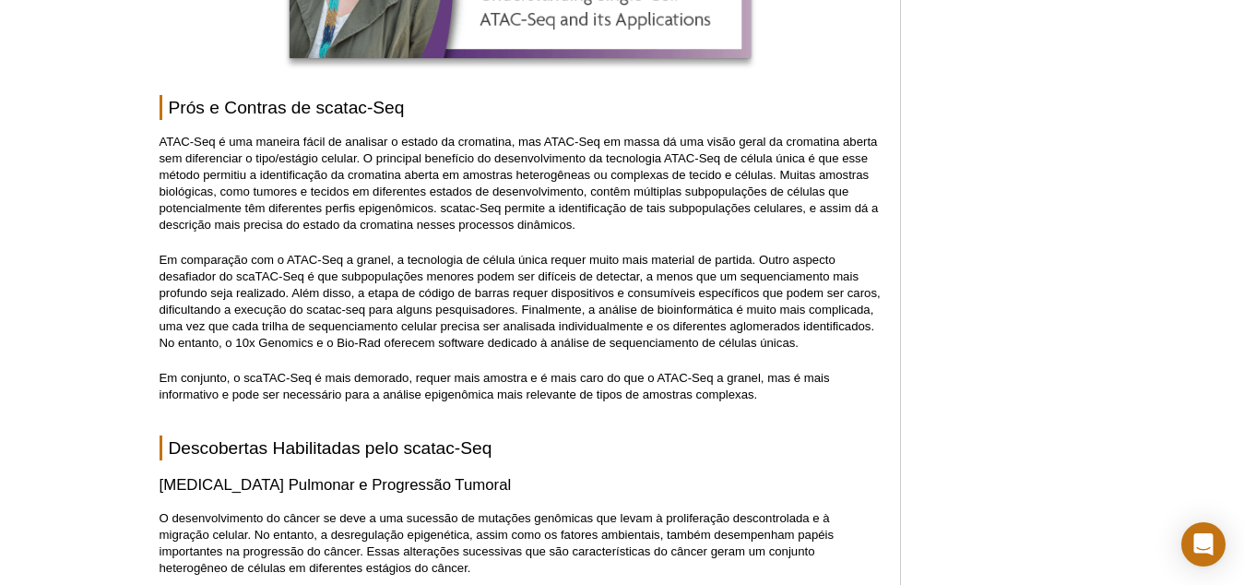
click at [789, 288] on p "Em comparação com o ATAC-Seq a granel, a tecnologia de célula única requer muit…" at bounding box center [521, 302] width 722 height 100
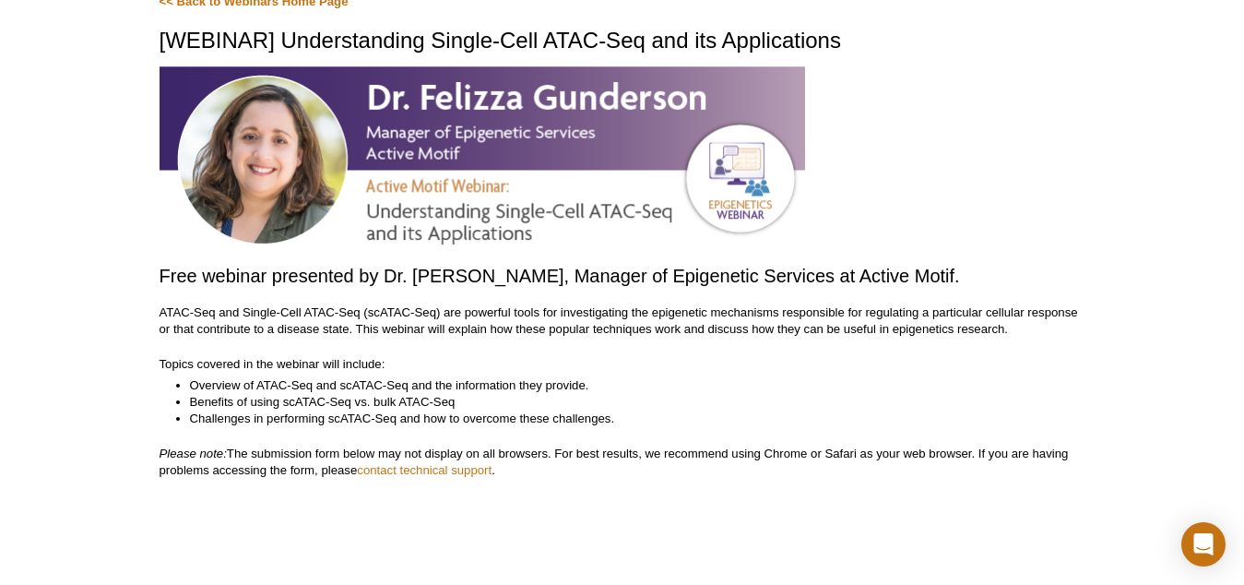
scroll to position [112, 0]
